Goal: Information Seeking & Learning: Find specific fact

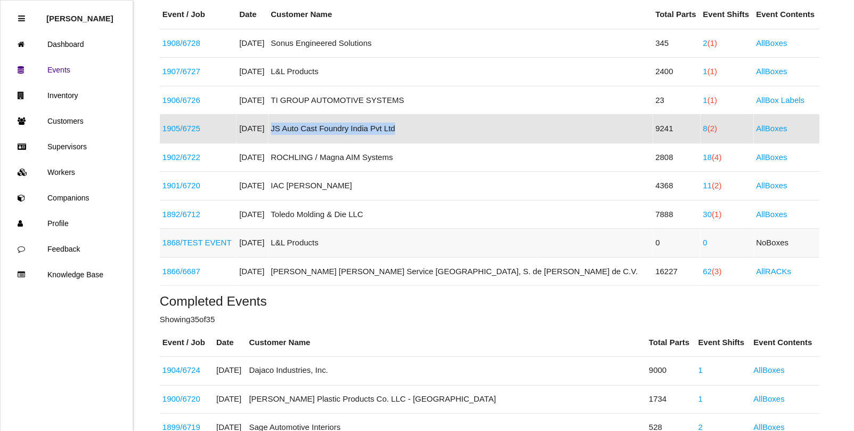
scroll to position [200, 0]
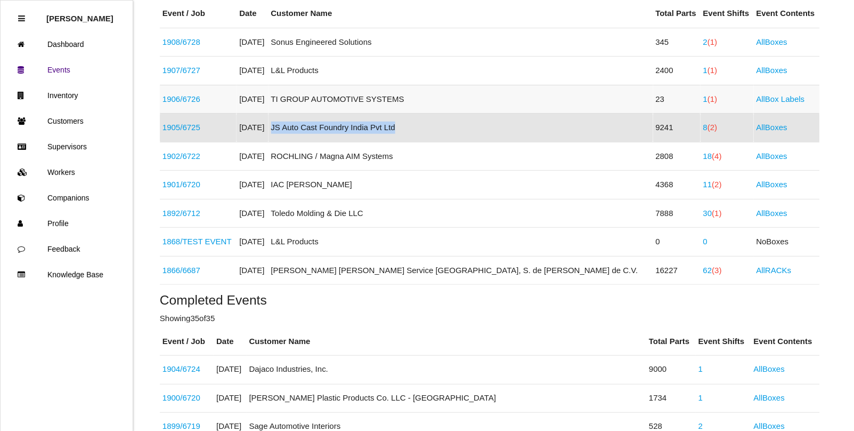
click at [708, 100] on span "(1)" at bounding box center [713, 98] width 10 height 9
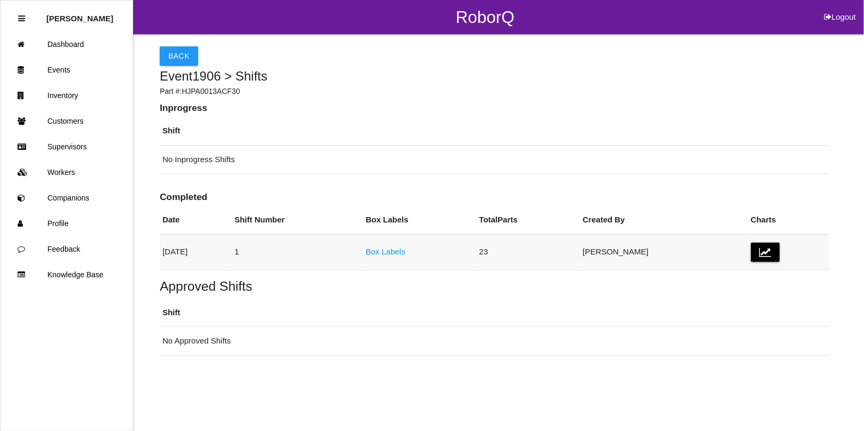
click at [405, 254] on link "Box Labels" at bounding box center [385, 251] width 39 height 9
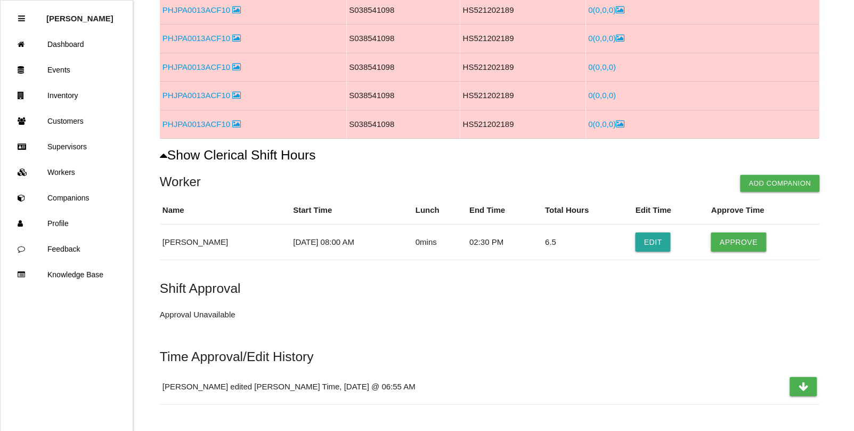
scroll to position [400, 0]
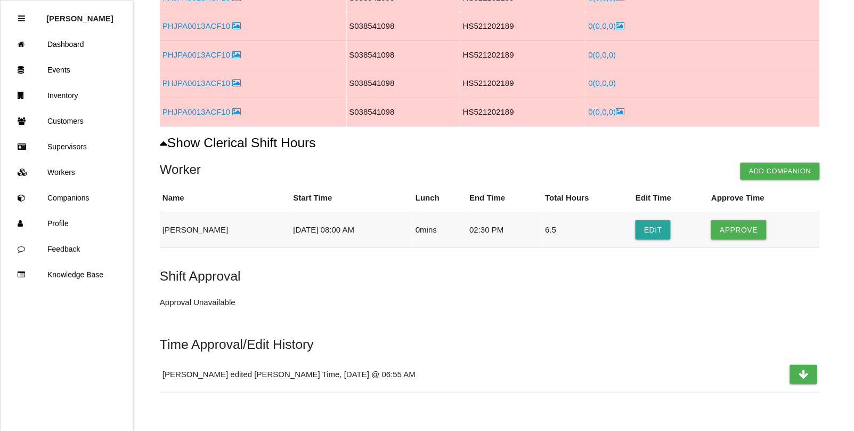
click at [633, 235] on td "Edit" at bounding box center [671, 230] width 76 height 36
click at [645, 235] on button "Edit" at bounding box center [653, 229] width 35 height 19
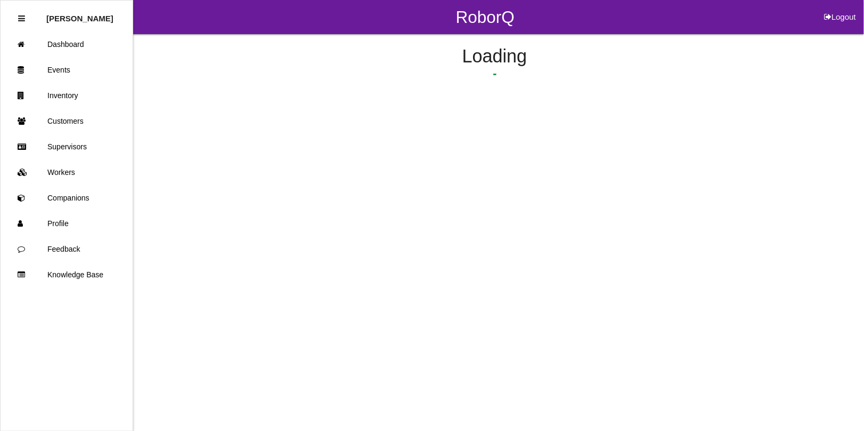
select select "8"
select select "2"
select select "30"
select select "2"
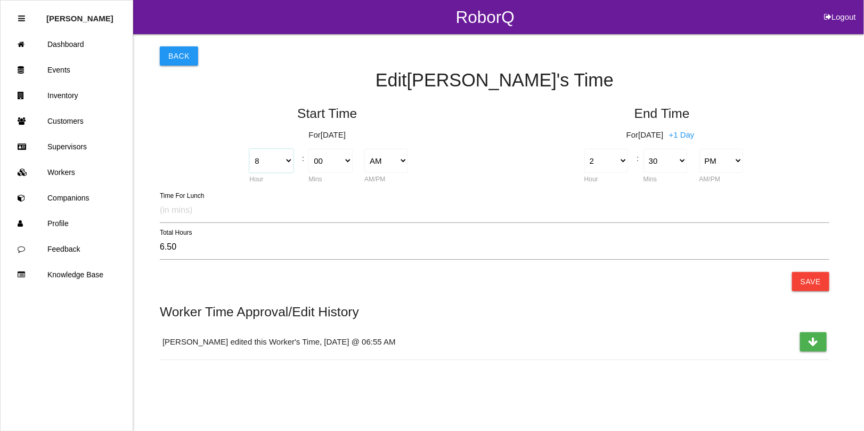
click at [284, 164] on select "1 2 3 4 5 6 7 8 9 10 11 12" at bounding box center [271, 161] width 44 height 24
select select "6"
click at [249, 149] on select "1 2 3 4 5 6 7 8 9 10 11 12" at bounding box center [271, 161] width 44 height 24
type input "8.50"
click at [819, 280] on button "Save" at bounding box center [810, 281] width 37 height 19
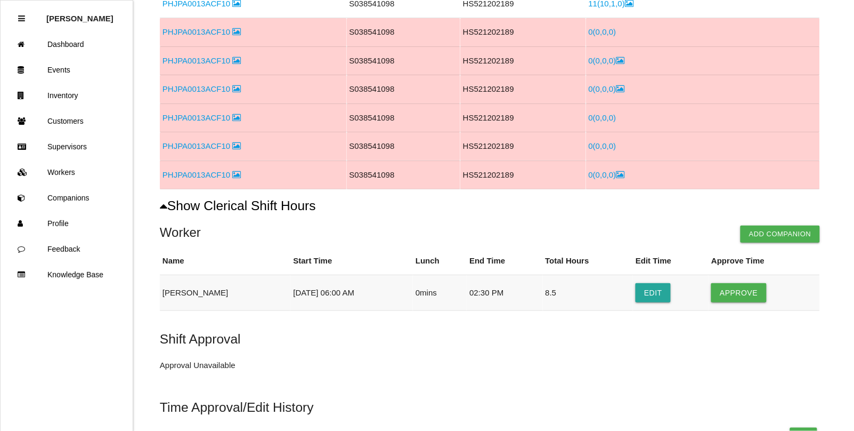
scroll to position [452, 0]
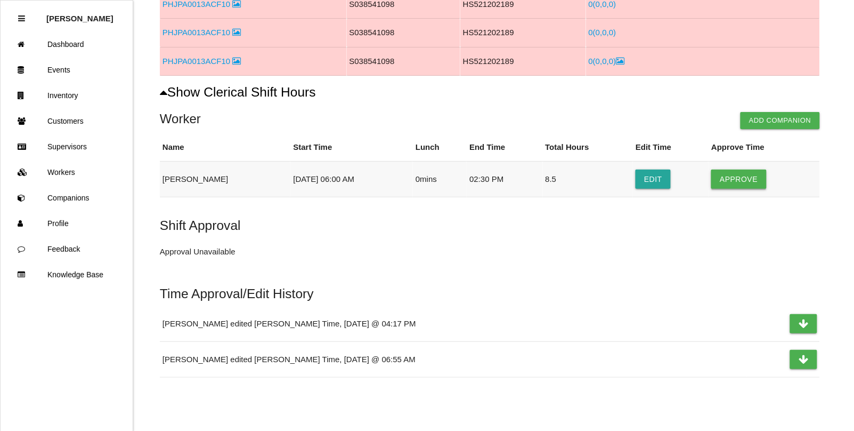
click at [739, 177] on button "Approve" at bounding box center [738, 178] width 55 height 19
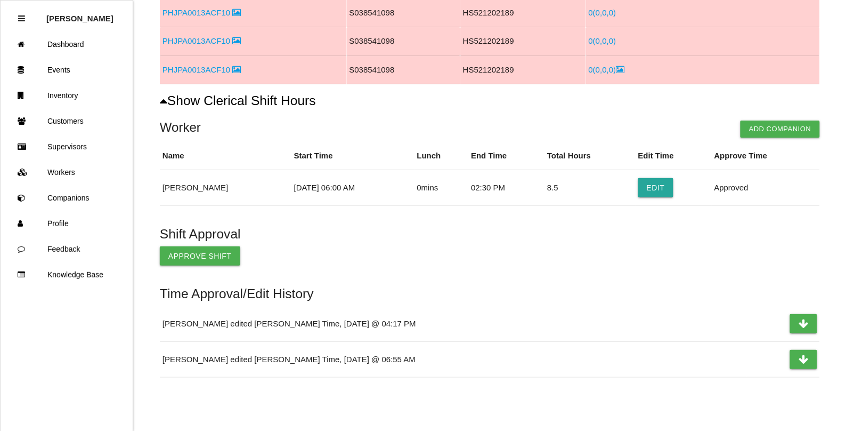
scroll to position [443, 0]
click at [195, 253] on button "Approve Shift" at bounding box center [200, 255] width 80 height 19
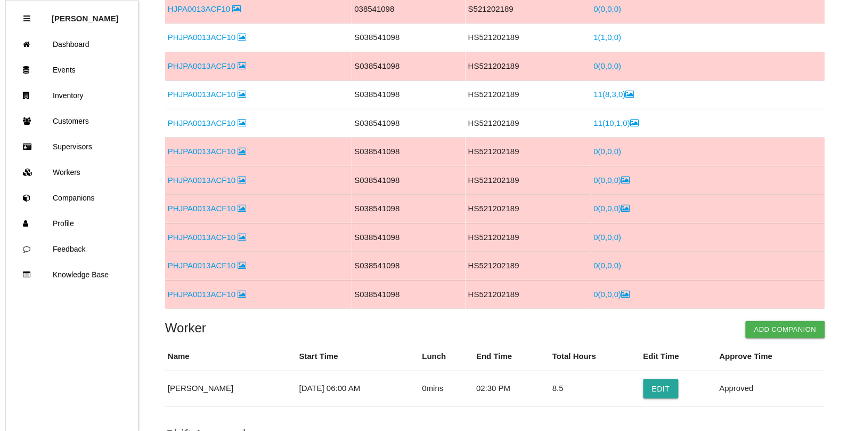
scroll to position [0, 0]
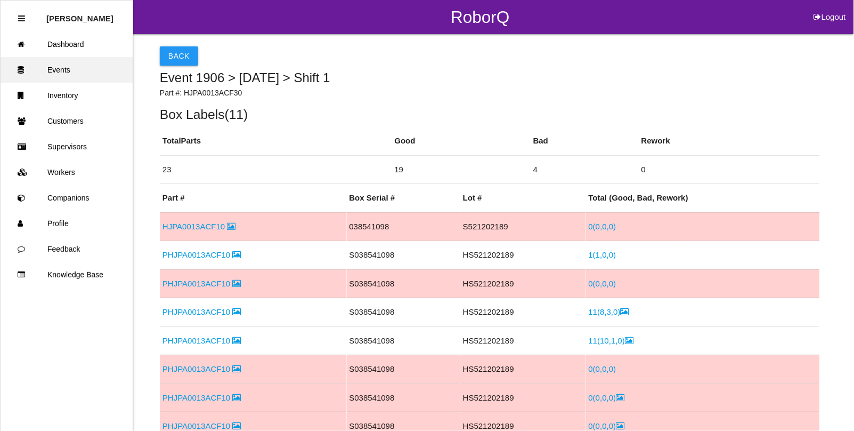
click at [56, 67] on link "Events" at bounding box center [67, 70] width 132 height 26
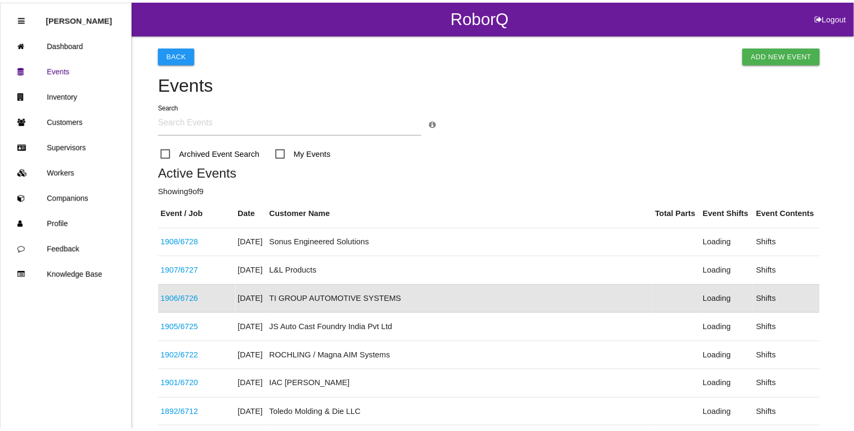
scroll to position [84, 0]
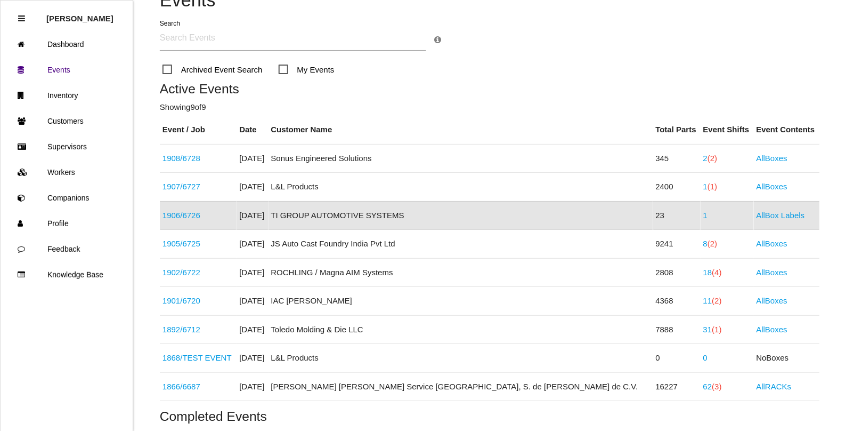
click at [190, 214] on link "1906 / 6726" at bounding box center [182, 214] width 38 height 9
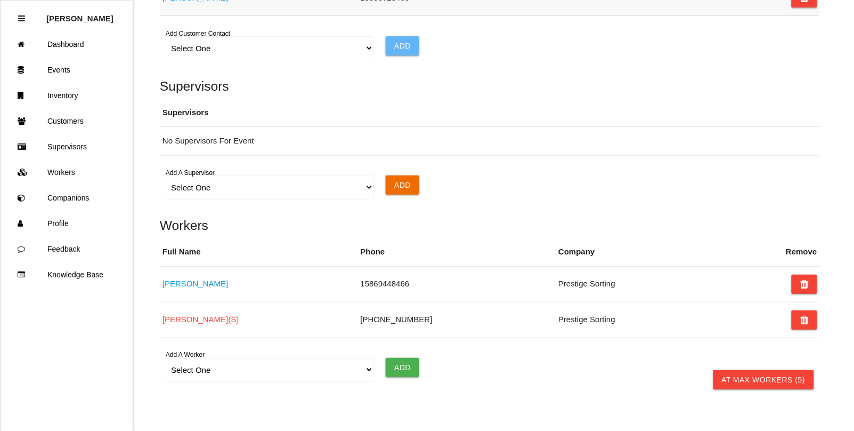
scroll to position [837, 0]
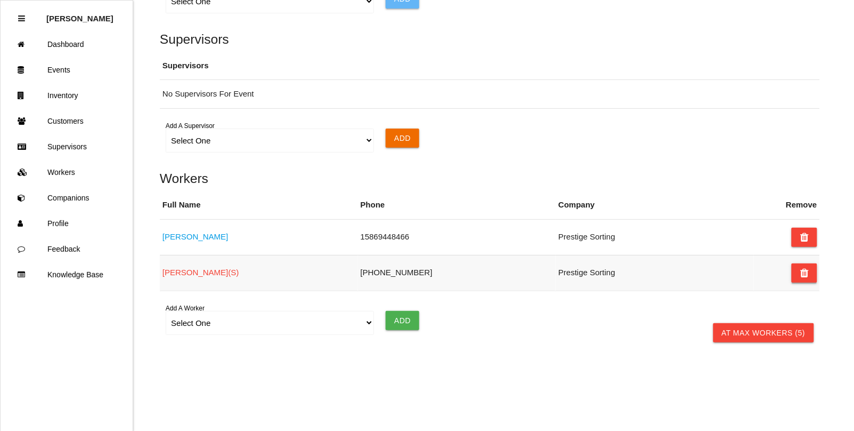
click at [800, 276] on icon at bounding box center [804, 272] width 9 height 19
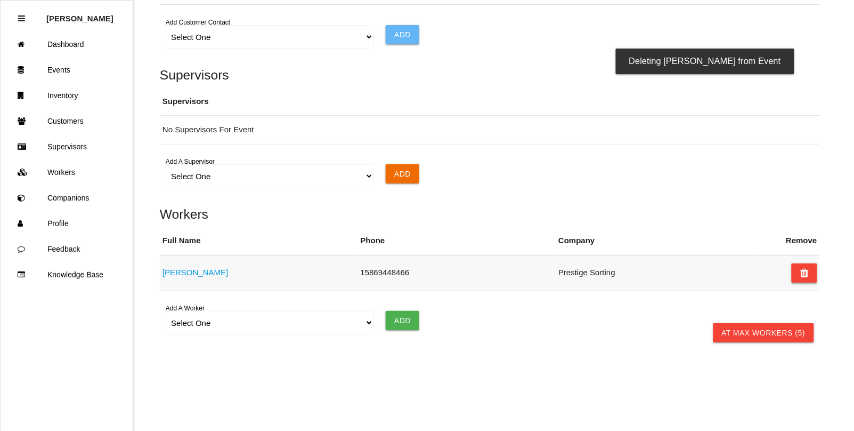
click at [802, 272] on icon at bounding box center [804, 272] width 9 height 19
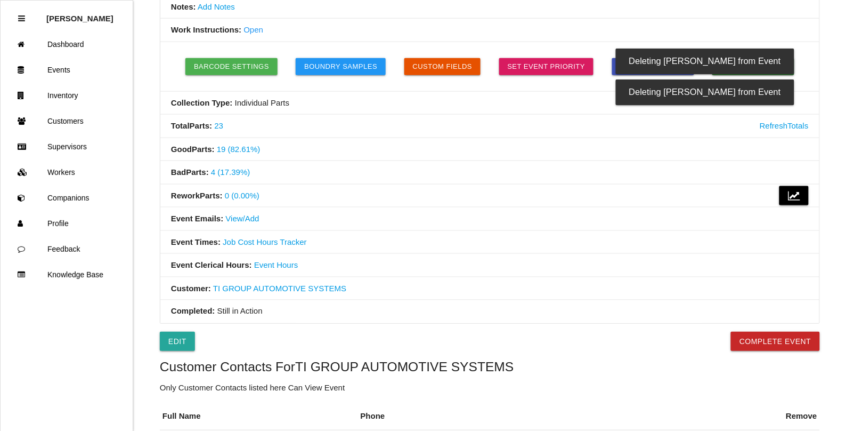
scroll to position [266, 0]
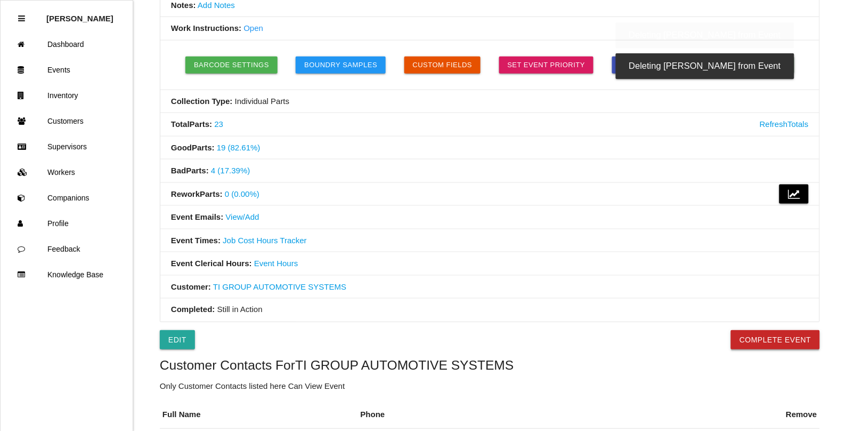
click at [765, 348] on button "Complete Event" at bounding box center [775, 339] width 89 height 19
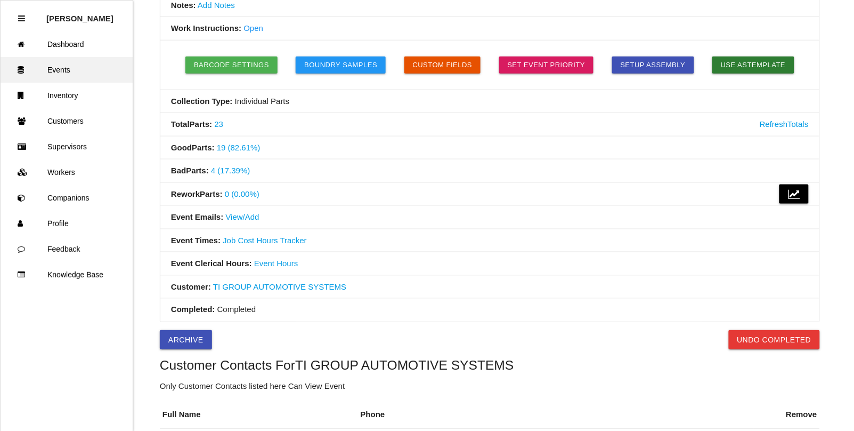
click at [57, 70] on link "Events" at bounding box center [67, 70] width 132 height 26
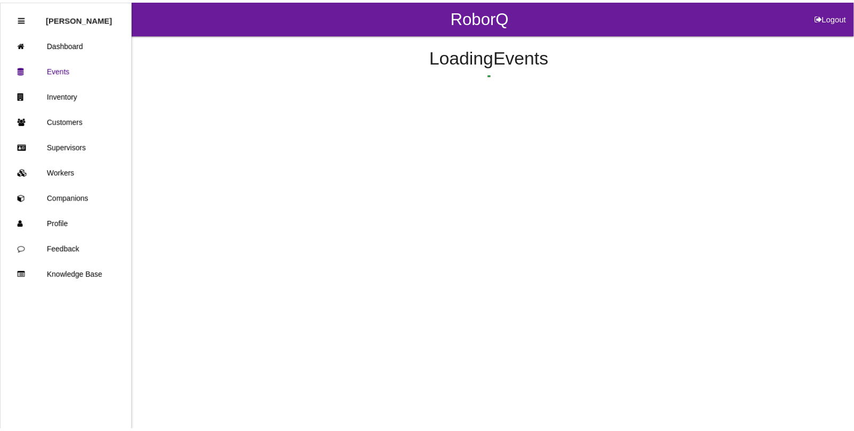
scroll to position [327, 0]
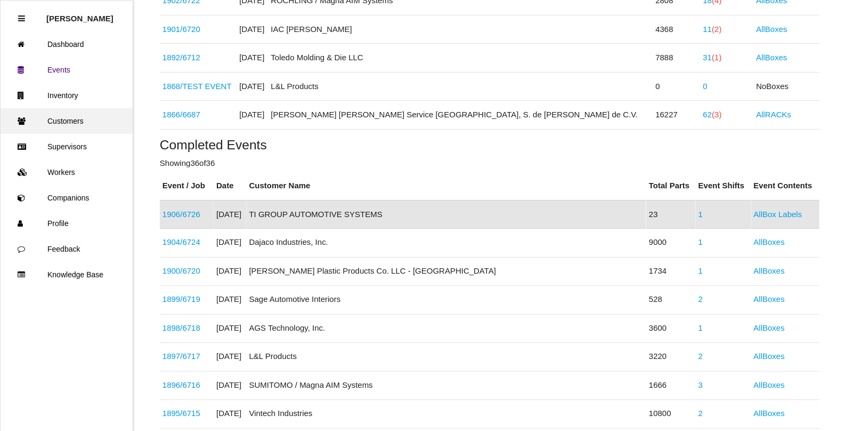
click at [67, 120] on link "Customers" at bounding box center [67, 121] width 132 height 26
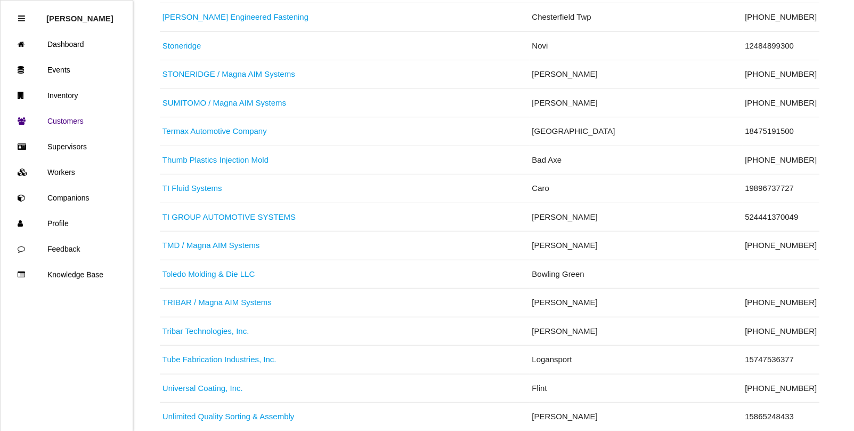
scroll to position [4929, 0]
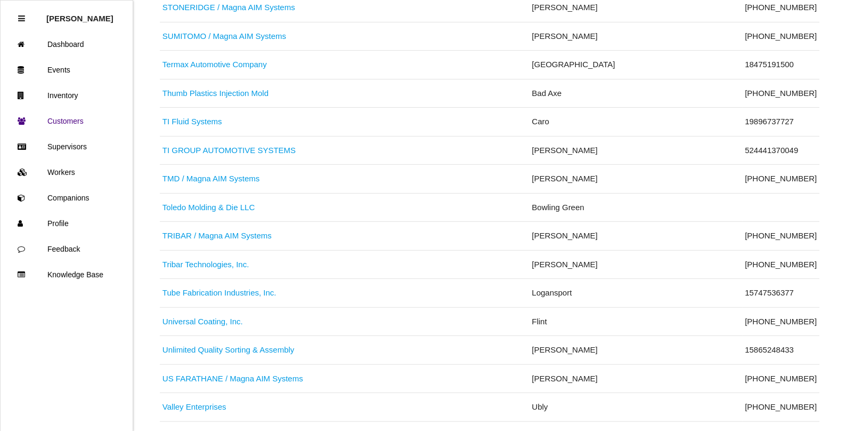
click at [225, 155] on link "TI GROUP AUTOMOTIVE SYSTEMS" at bounding box center [229, 149] width 133 height 9
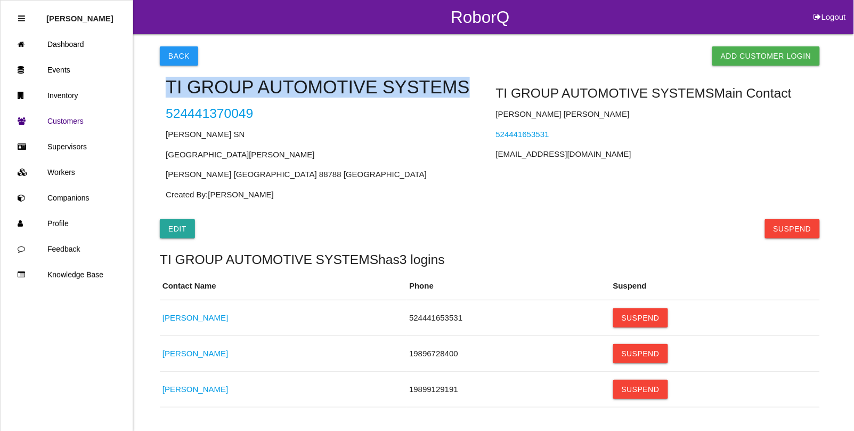
drag, startPoint x: 440, startPoint y: 88, endPoint x: 164, endPoint y: 73, distance: 275.9
click at [164, 73] on div "TI GROUP AUTOMOTIVE SYSTEMS 524441370049 [PERSON_NAME] SN [GEOGRAPHIC_DATA][PER…" at bounding box center [325, 137] width 330 height 143
copy h4 "TI GROUP AUTOMOTIVE SYSTEMS"
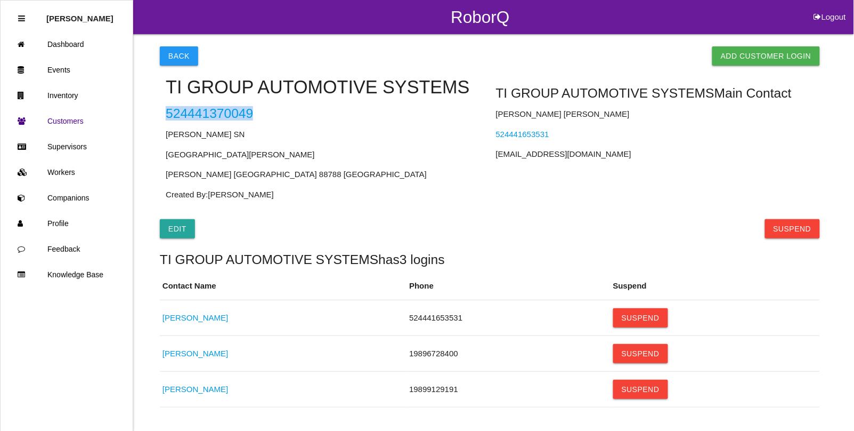
drag, startPoint x: 251, startPoint y: 113, endPoint x: 166, endPoint y: 115, distance: 84.7
click at [166, 115] on h5 "524441370049" at bounding box center [325, 113] width 318 height 14
copy link "524441370049"
drag, startPoint x: 549, startPoint y: 139, endPoint x: 496, endPoint y: 136, distance: 53.9
click at [496, 136] on p "524441653531" at bounding box center [655, 134] width 318 height 12
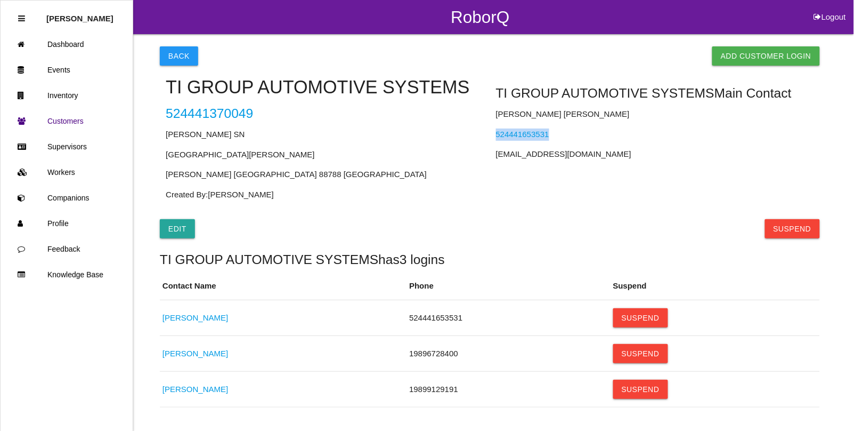
copy link "524441653531"
drag, startPoint x: 312, startPoint y: 155, endPoint x: 164, endPoint y: 155, distance: 147.6
click at [164, 155] on div "TI GROUP AUTOMOTIVE SYSTEMS 524441370049 [PERSON_NAME] SN [GEOGRAPHIC_DATA][PER…" at bounding box center [325, 137] width 330 height 143
copy p "[GEOGRAPHIC_DATA][PERSON_NAME]"
drag, startPoint x: 257, startPoint y: 176, endPoint x: 230, endPoint y: 176, distance: 27.2
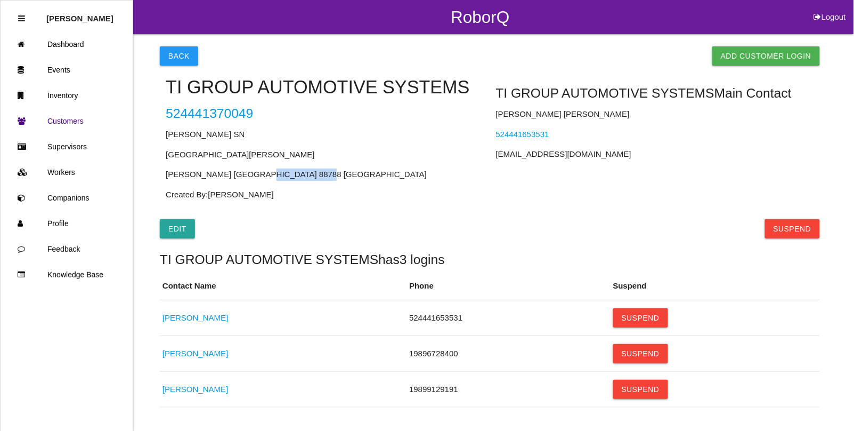
click at [230, 176] on p "[PERSON_NAME] [GEOGRAPHIC_DATA] 88788 [GEOGRAPHIC_DATA]" at bounding box center [325, 174] width 318 height 12
drag, startPoint x: 260, startPoint y: 176, endPoint x: 167, endPoint y: 172, distance: 93.3
click at [167, 172] on p "[PERSON_NAME] [GEOGRAPHIC_DATA] 88788 [GEOGRAPHIC_DATA]" at bounding box center [325, 174] width 318 height 12
copy p "[PERSON_NAME] [GEOGRAPHIC_DATA] 88788"
click at [61, 67] on link "Events" at bounding box center [67, 70] width 132 height 26
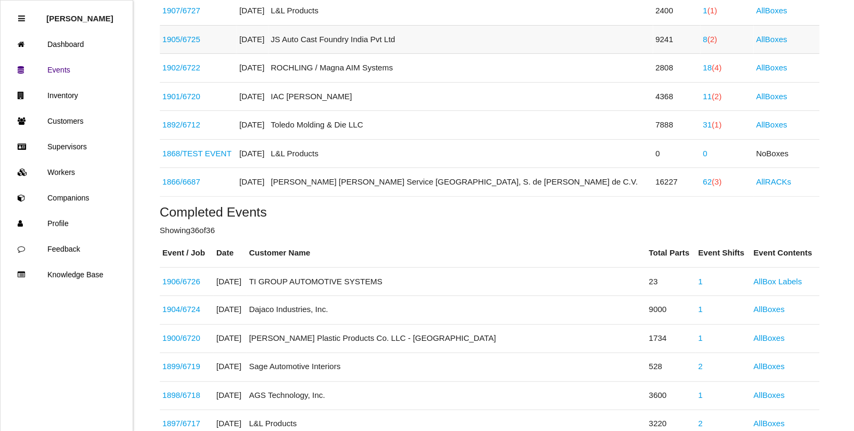
scroll to position [266, 0]
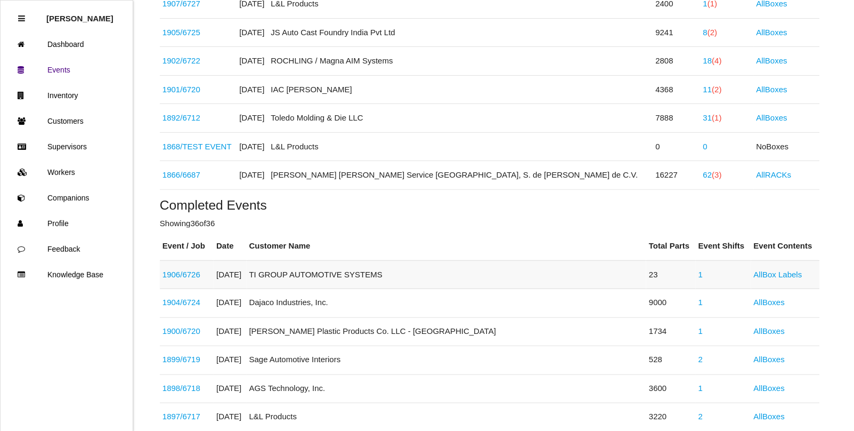
click at [178, 279] on link "1906 / 6726" at bounding box center [182, 274] width 38 height 9
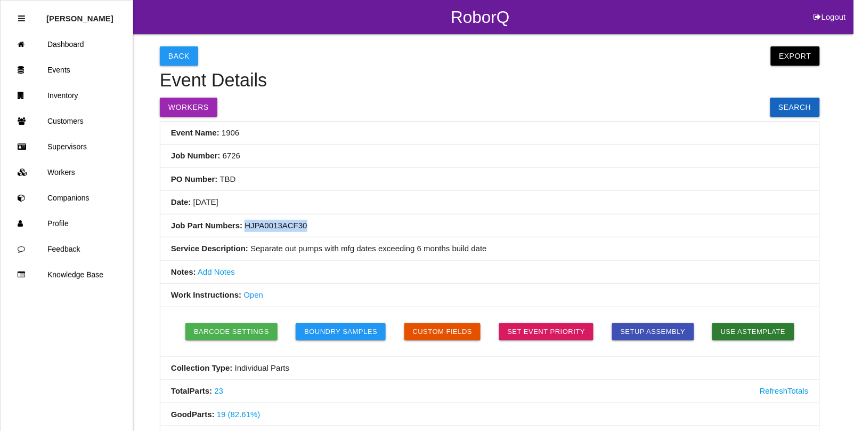
drag, startPoint x: 301, startPoint y: 227, endPoint x: 242, endPoint y: 228, distance: 58.6
click at [242, 228] on li "Job Part Numbers: HJPA0013ACF30" at bounding box center [489, 225] width 659 height 23
copy li "HJPA0013ACF30"
click at [489, 247] on li "Service Description: Separate out pumps with mfg dates exceeding 6 months build…" at bounding box center [489, 248] width 659 height 23
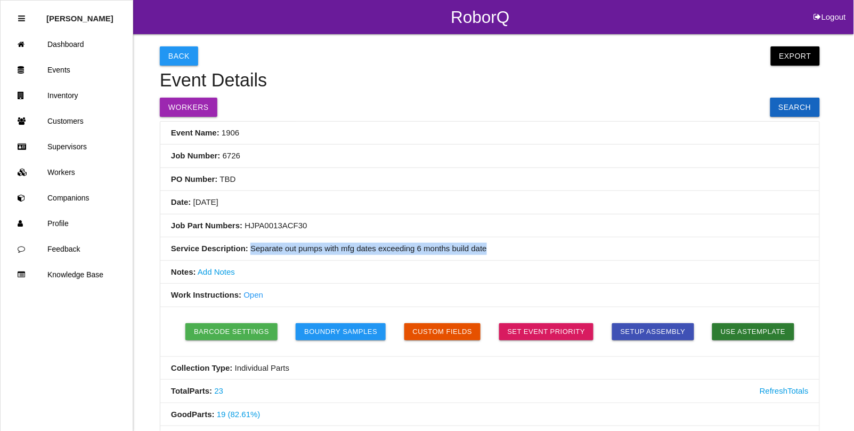
drag, startPoint x: 488, startPoint y: 251, endPoint x: 247, endPoint y: 249, distance: 240.8
click at [247, 249] on li "Service Description: Separate out pumps with mfg dates exceeding 6 months build…" at bounding box center [489, 248] width 659 height 23
copy li "Separate out pumps with mfg dates exceeding 6 months build date"
click at [53, 72] on link "Events" at bounding box center [67, 70] width 132 height 26
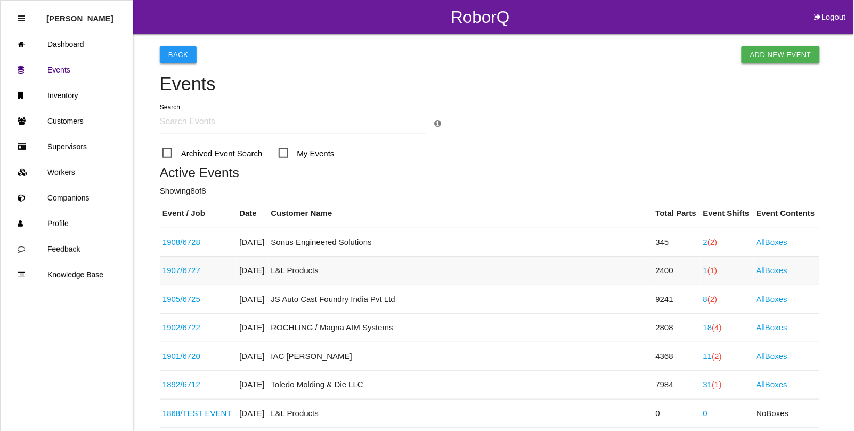
click at [708, 271] on span "(1)" at bounding box center [713, 269] width 10 height 9
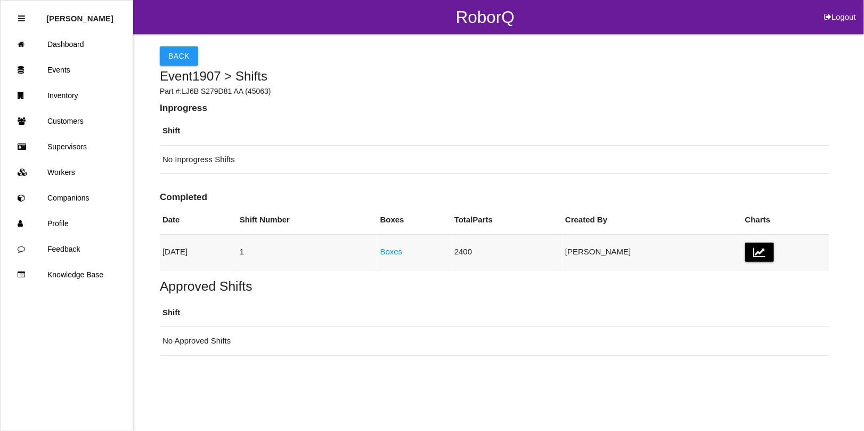
click at [403, 252] on link "Boxes" at bounding box center [391, 251] width 22 height 9
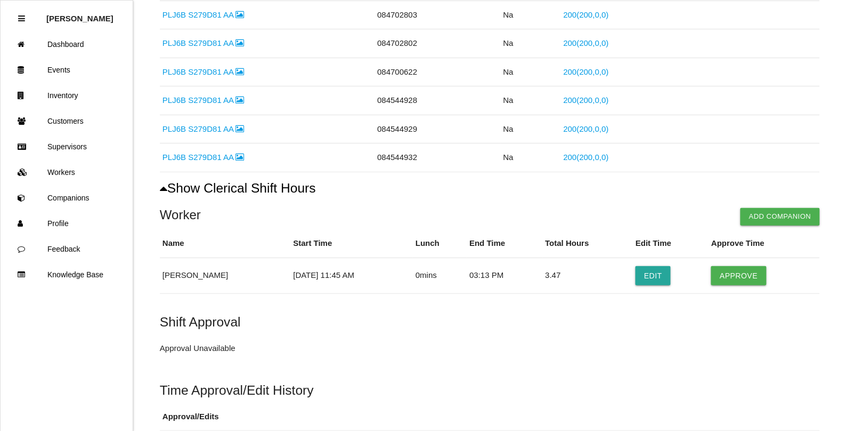
scroll to position [467, 0]
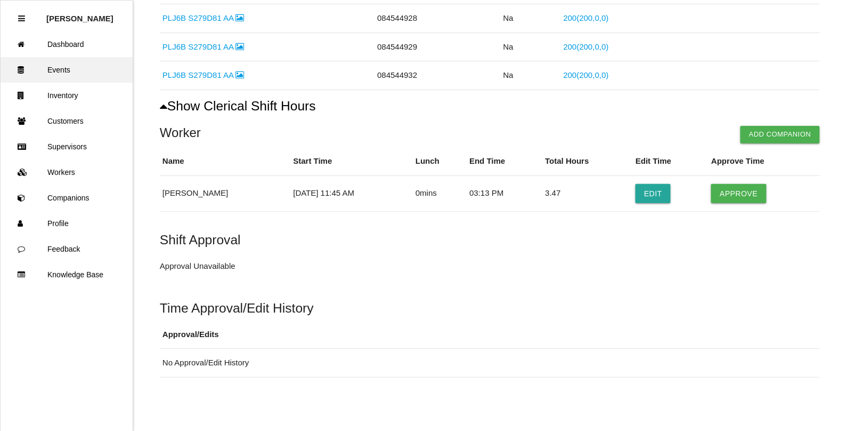
click at [64, 69] on link "Events" at bounding box center [67, 70] width 132 height 26
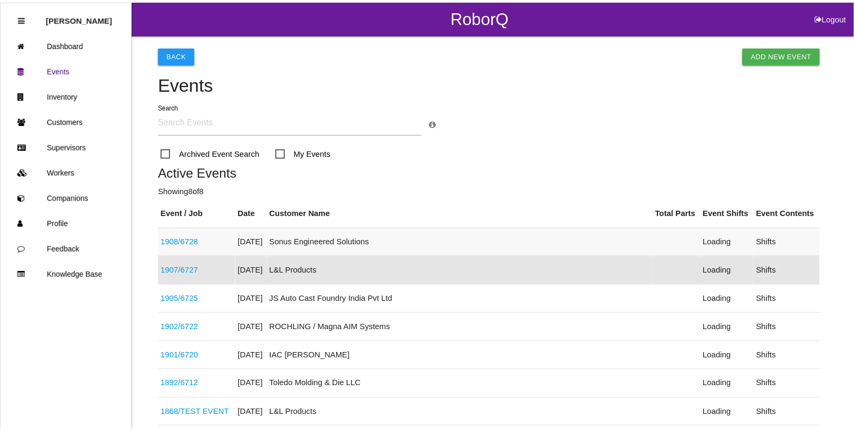
scroll to position [55, 0]
